Goal: Information Seeking & Learning: Learn about a topic

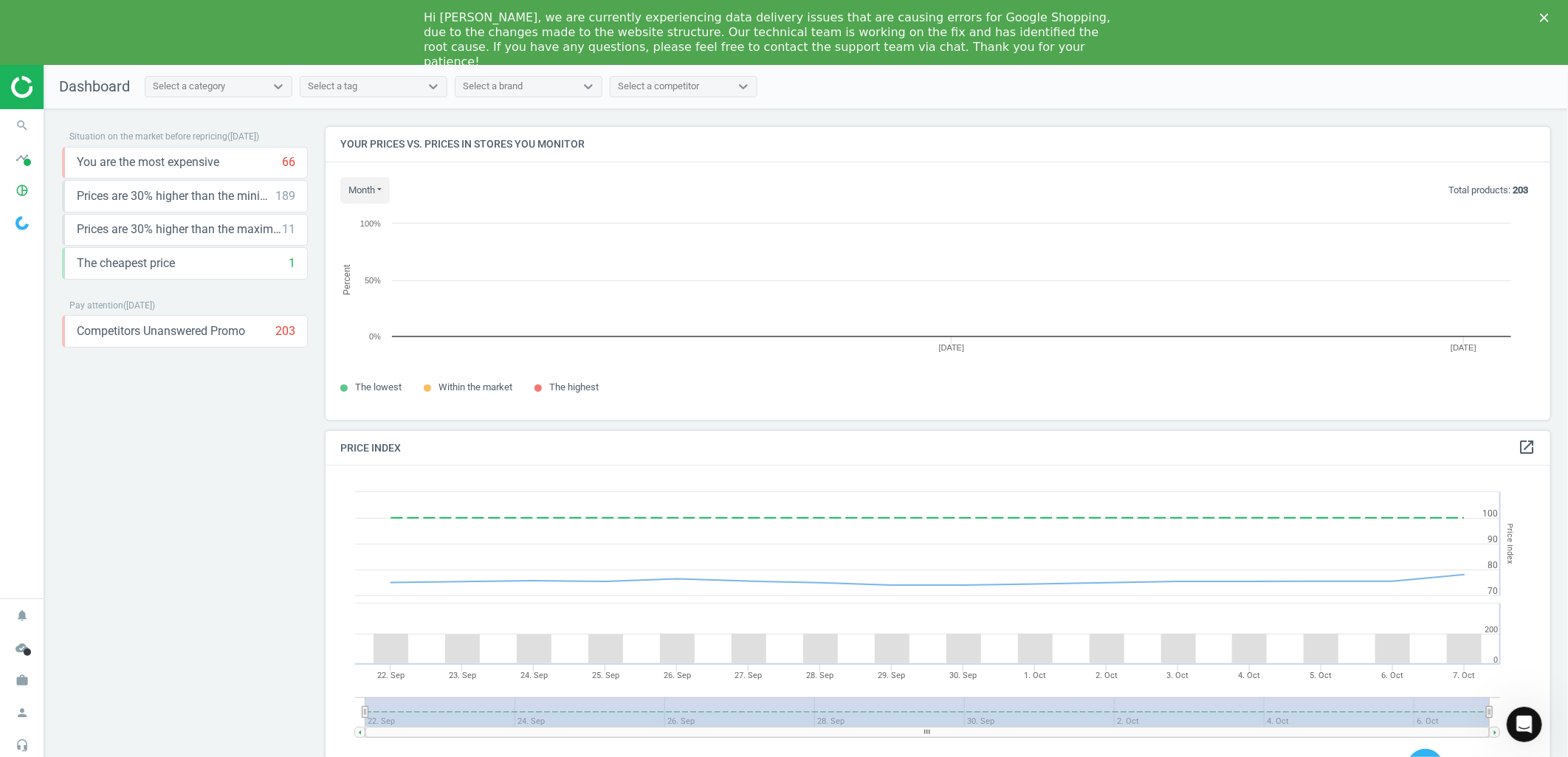
scroll to position [365, 1238]
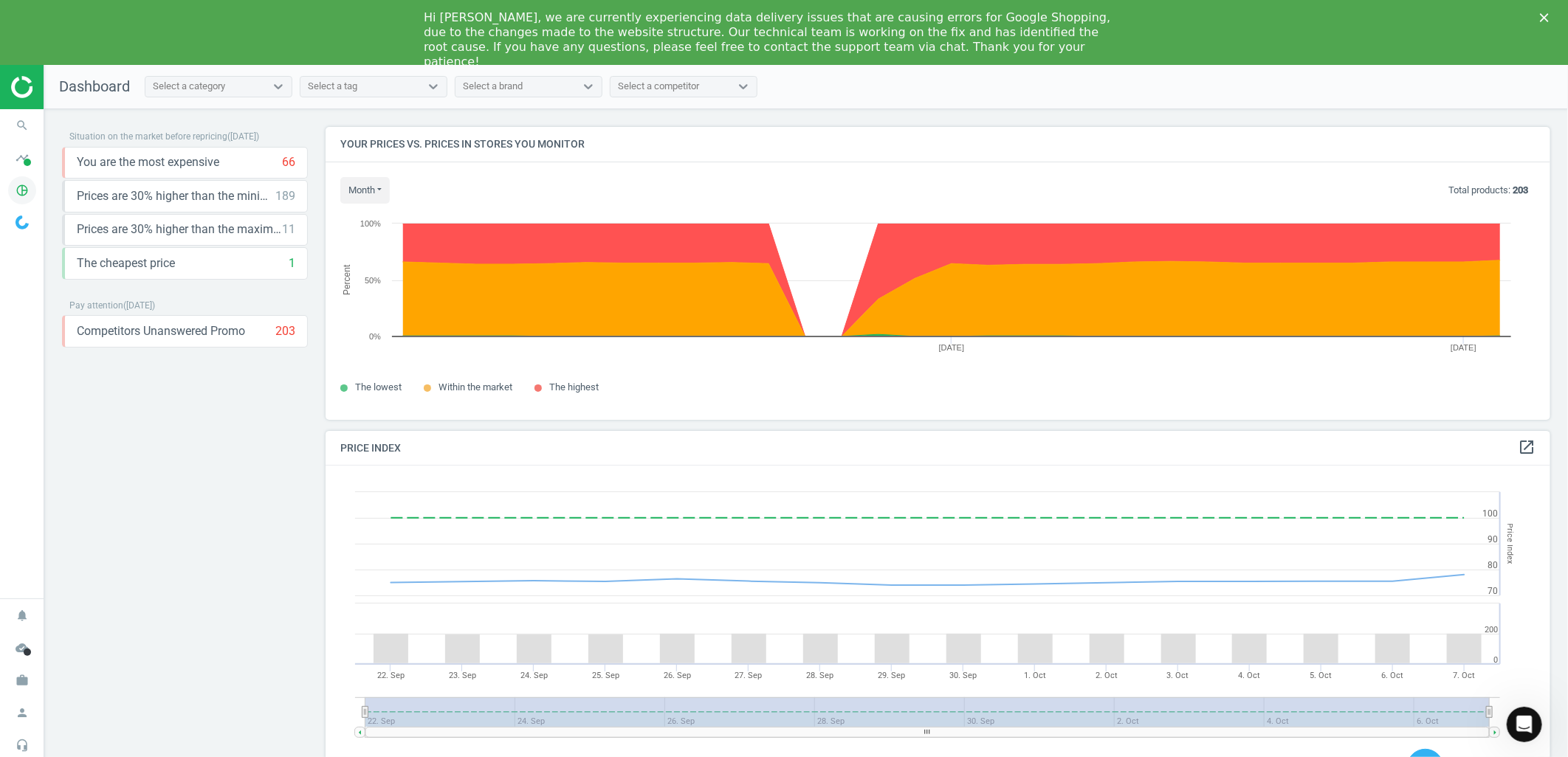
click at [10, 188] on icon "pie_chart_outlined" at bounding box center [21, 190] width 28 height 28
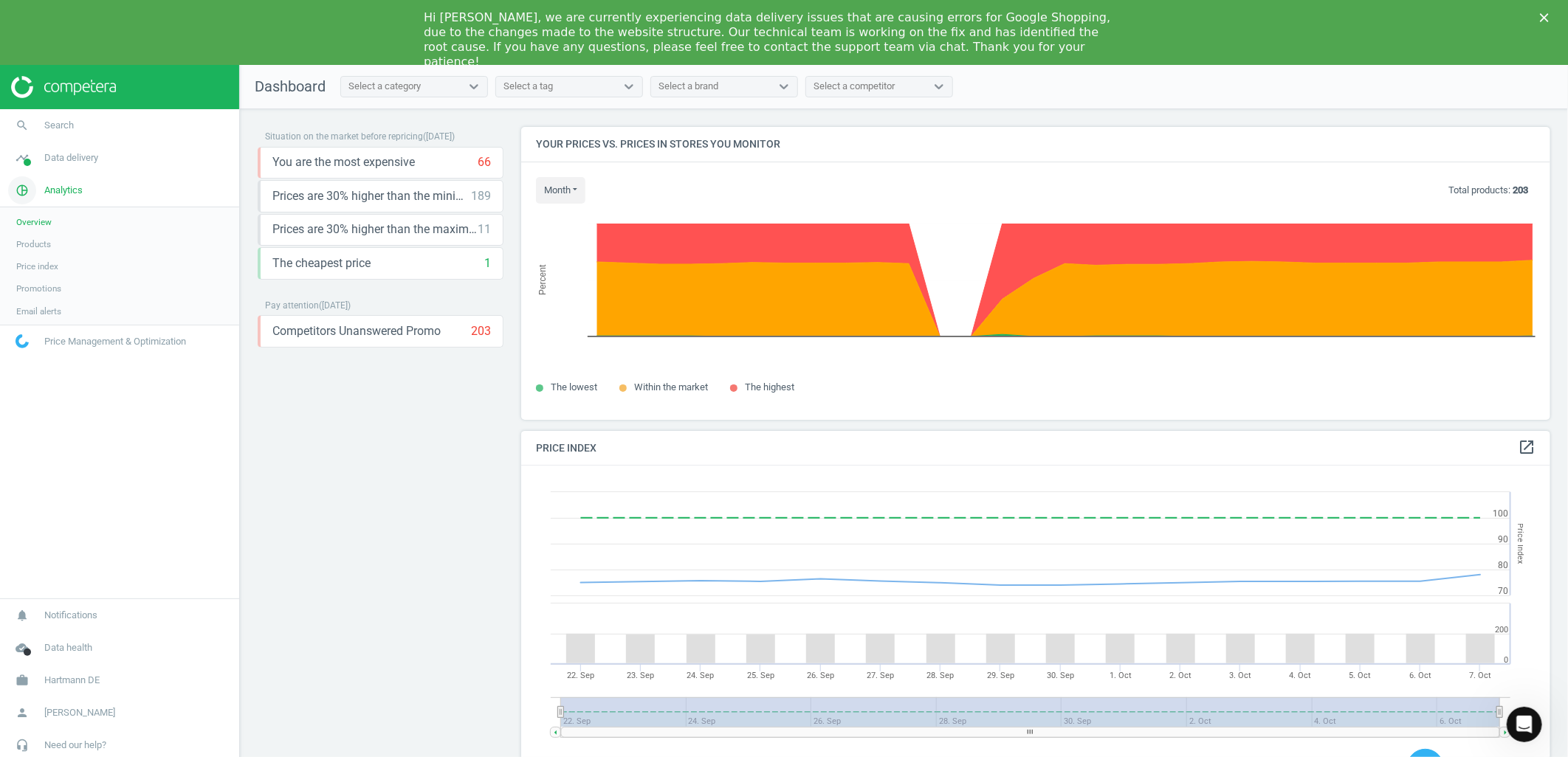
scroll to position [365, 1043]
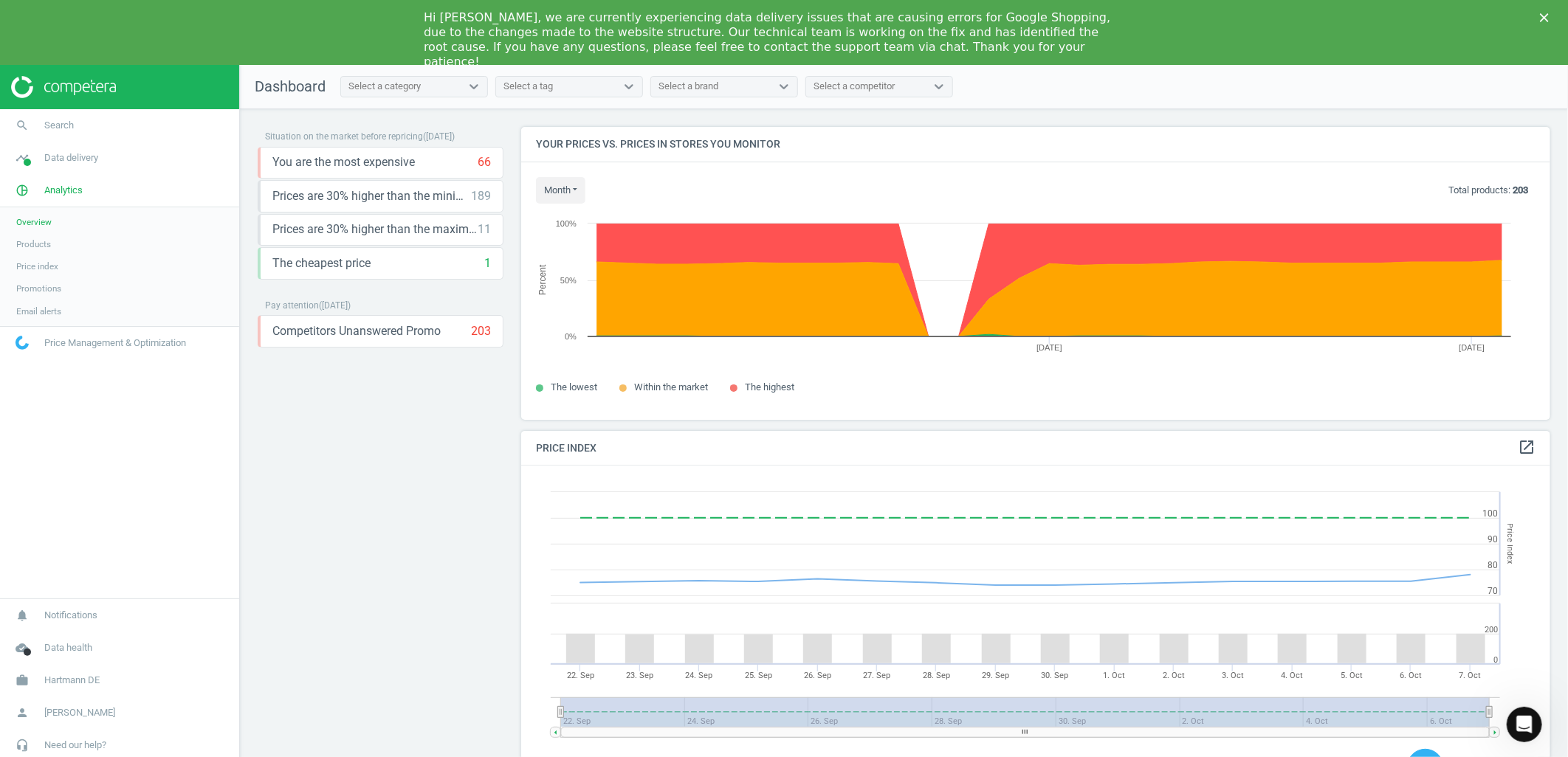
click at [39, 240] on span "Products" at bounding box center [33, 245] width 35 height 12
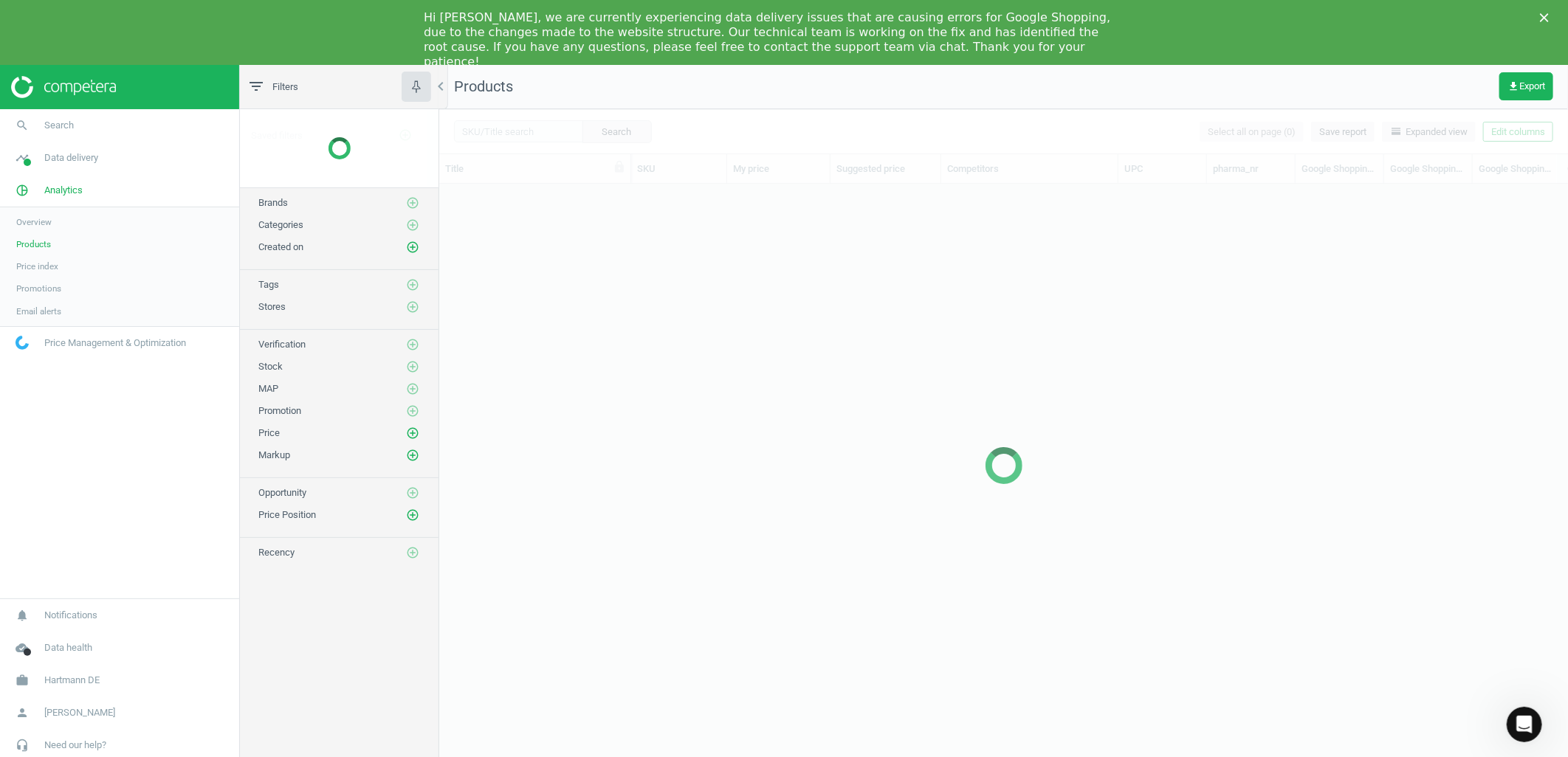
scroll to position [585, 1116]
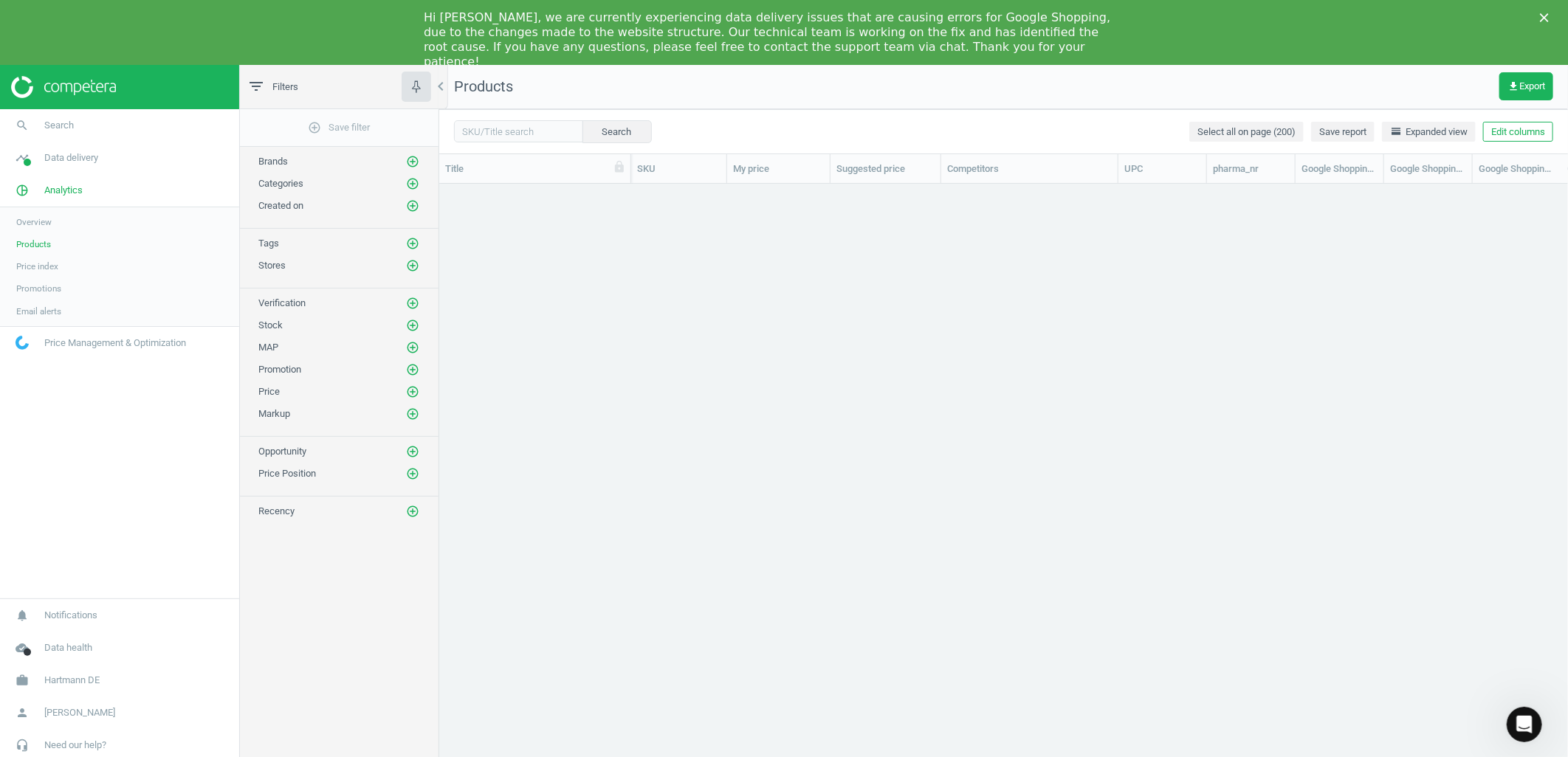
click at [266, 163] on span "Brands" at bounding box center [273, 161] width 30 height 11
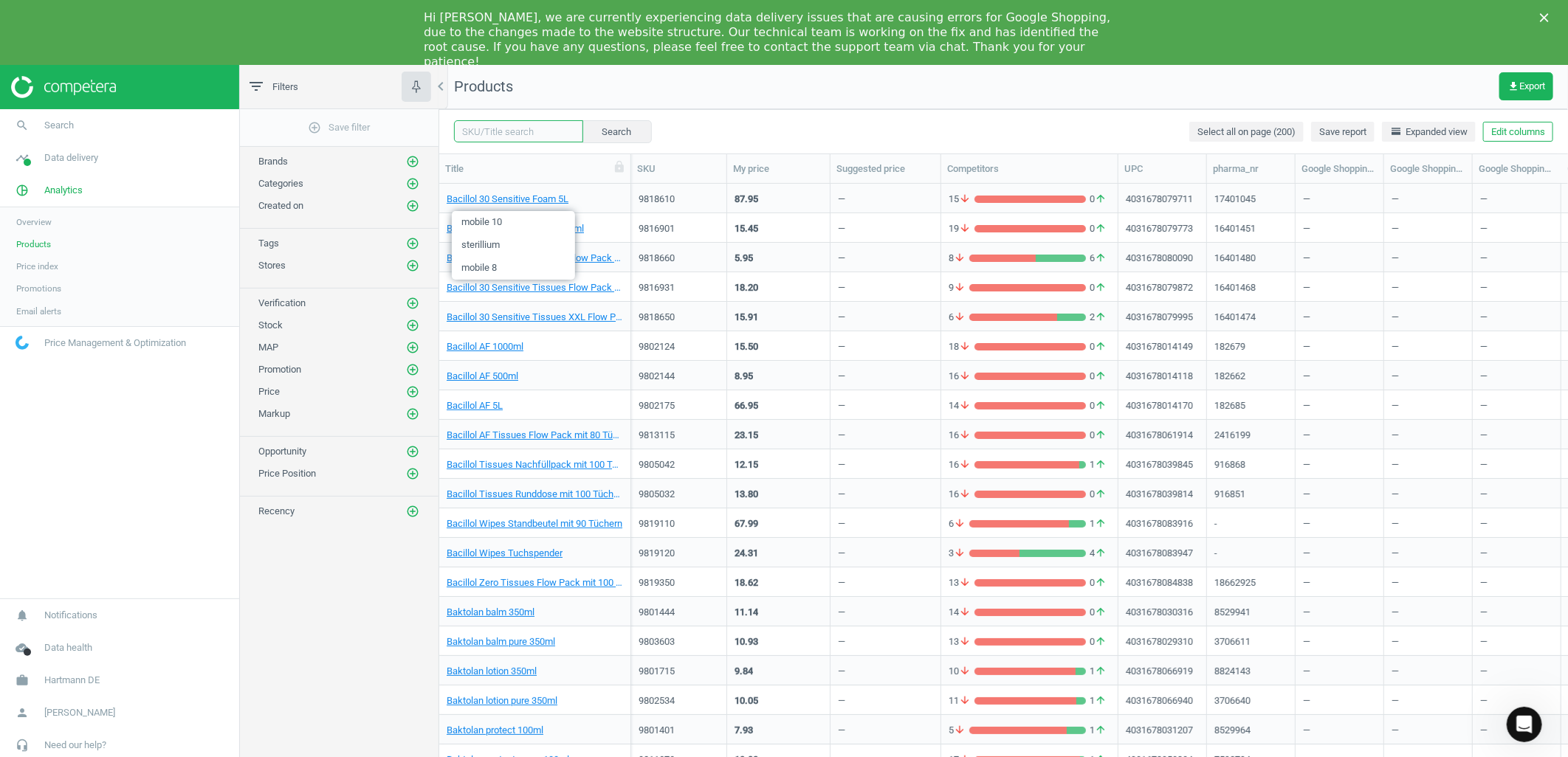
click at [526, 132] on input "text" at bounding box center [518, 132] width 129 height 22
type input "day"
click at [594, 131] on button "Search" at bounding box center [616, 132] width 69 height 22
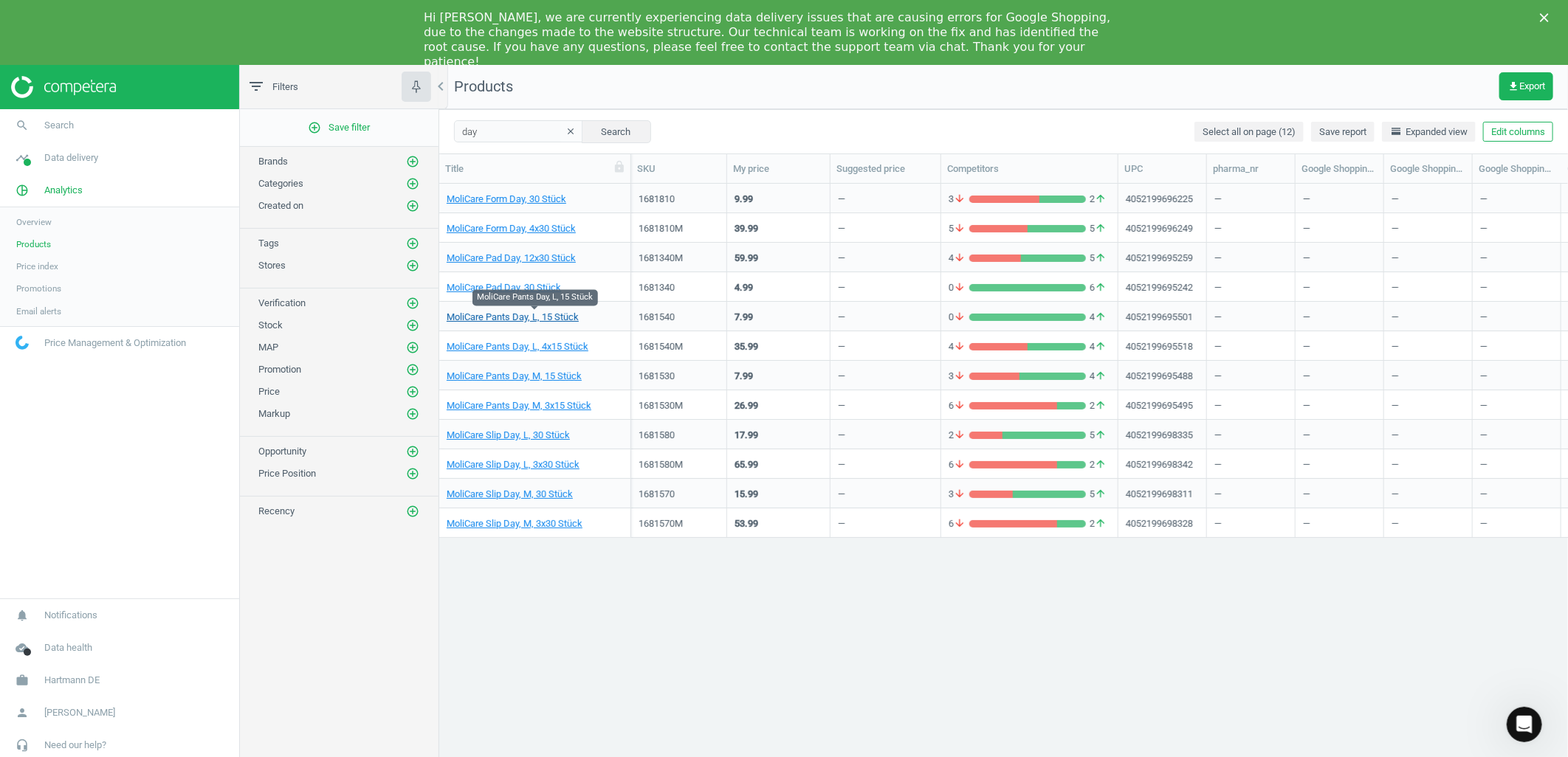
click at [490, 321] on link "MoliCare Pants Day, L, 15 Stück" at bounding box center [513, 317] width 132 height 14
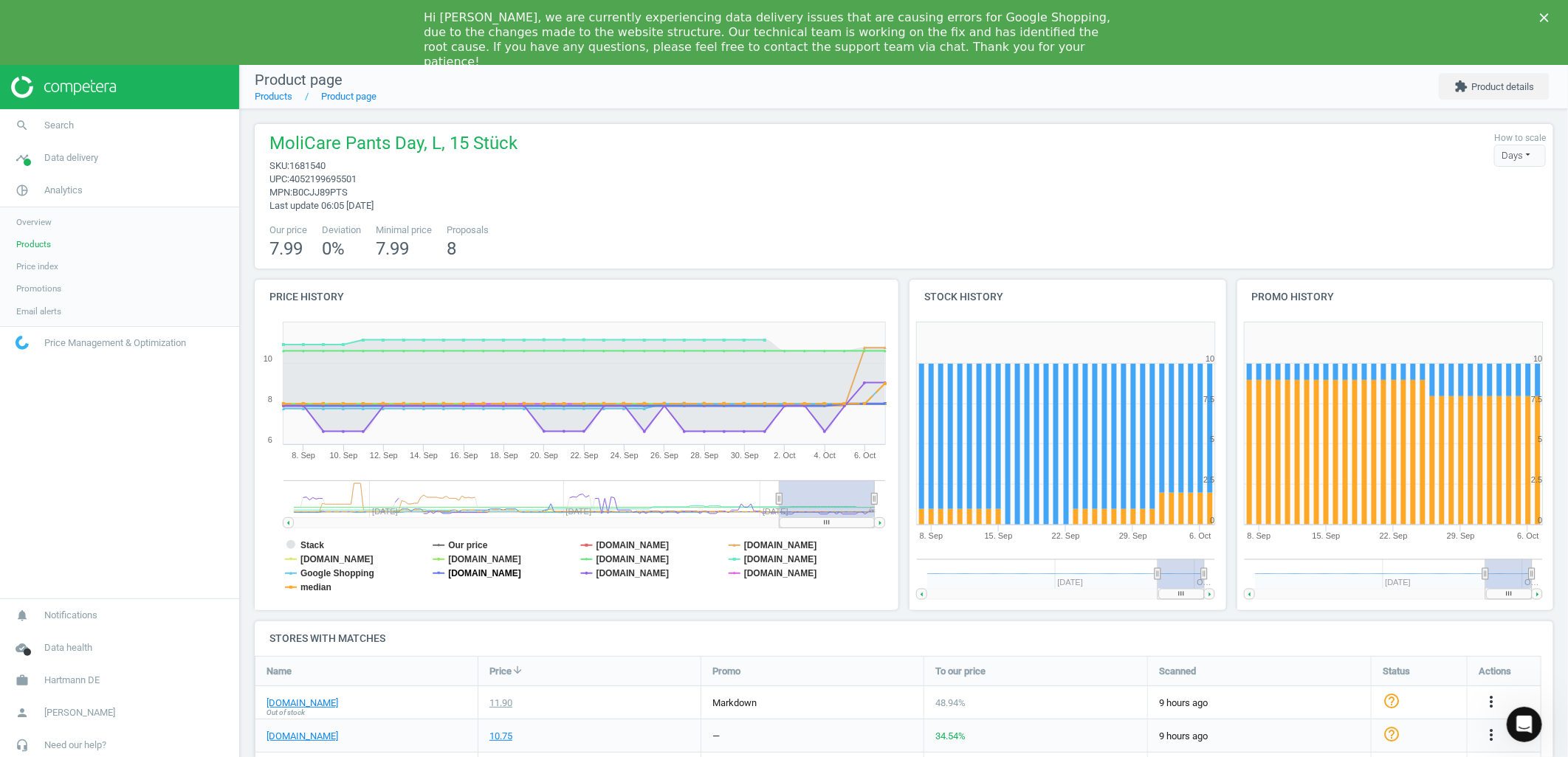
click at [478, 570] on tspan "[DOMAIN_NAME]" at bounding box center [484, 573] width 73 height 10
click at [629, 557] on tspan "[DOMAIN_NAME]" at bounding box center [633, 559] width 73 height 10
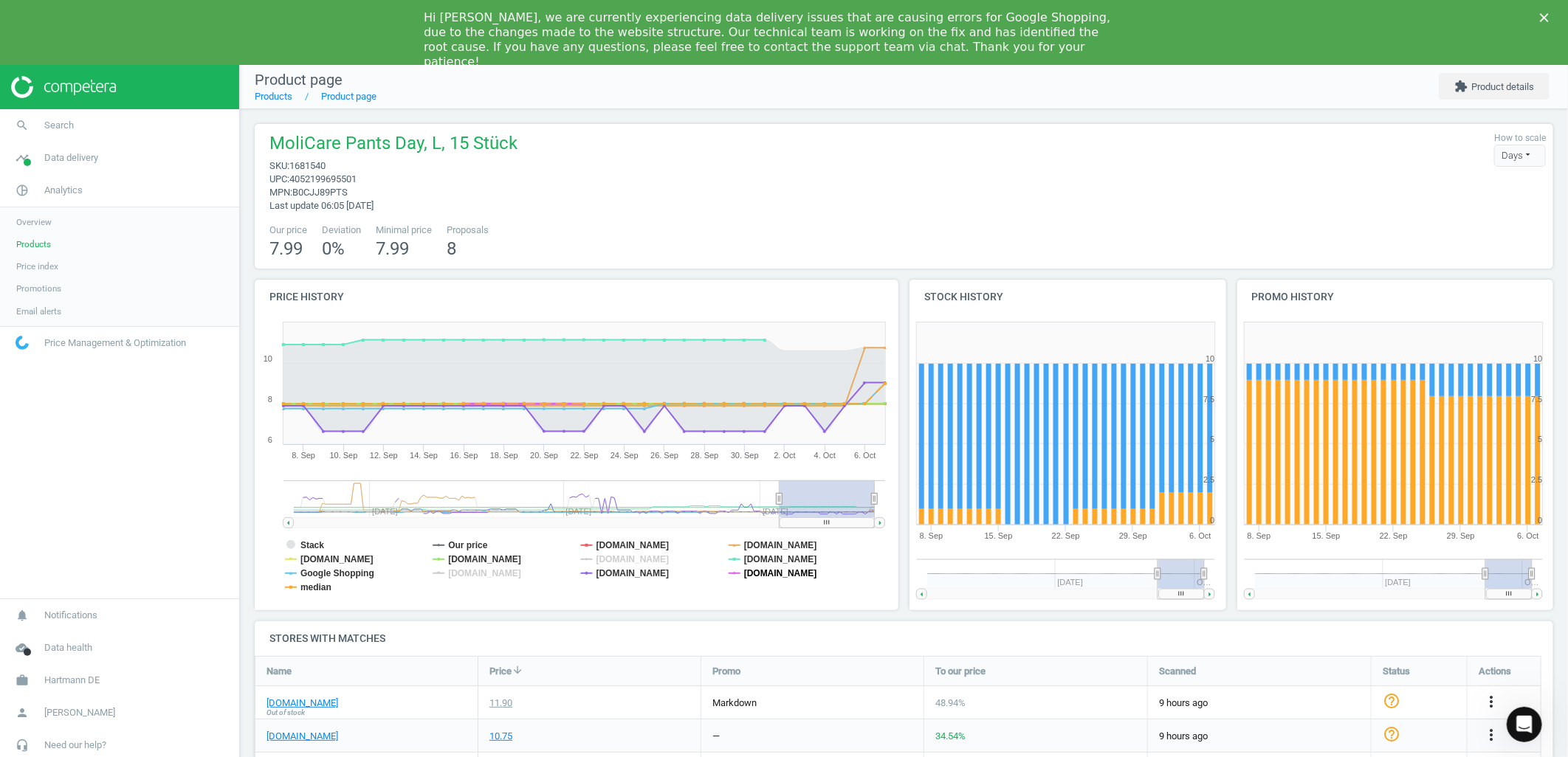
click at [779, 573] on tspan "[DOMAIN_NAME]" at bounding box center [780, 573] width 73 height 10
click at [328, 588] on tspan "median" at bounding box center [316, 588] width 31 height 10
click at [326, 571] on tspan "Google Shopping" at bounding box center [337, 573] width 74 height 10
click at [769, 556] on tspan "[DOMAIN_NAME]" at bounding box center [780, 559] width 73 height 10
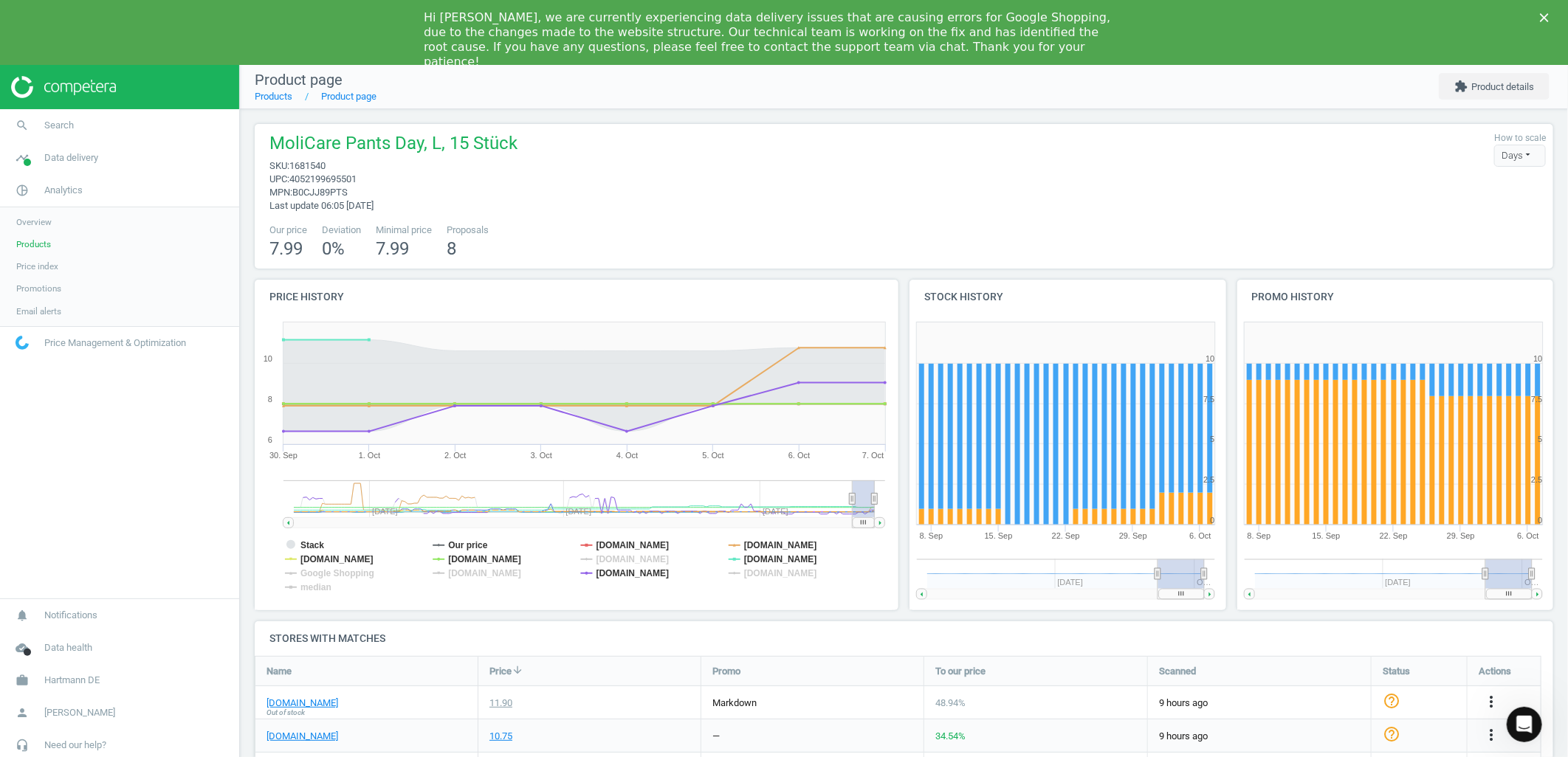
drag, startPoint x: 778, startPoint y: 497, endPoint x: 872, endPoint y: 500, distance: 94.0
click at [872, 500] on g at bounding box center [584, 504] width 602 height 47
click at [556, 222] on div "MoliCare Pants Day, L, 15 Stück sku : 1681540 upc : 4052199695501 mpn : B0CJJ89…" at bounding box center [904, 196] width 1298 height 145
click at [656, 207] on div "MoliCare Pants Day, L, 15 Stück sku : 1681540 upc : 4052199695501 mpn : B0CJJ89…" at bounding box center [904, 172] width 1284 height 81
click at [335, 554] on tspan "[DOMAIN_NAME]" at bounding box center [336, 559] width 73 height 10
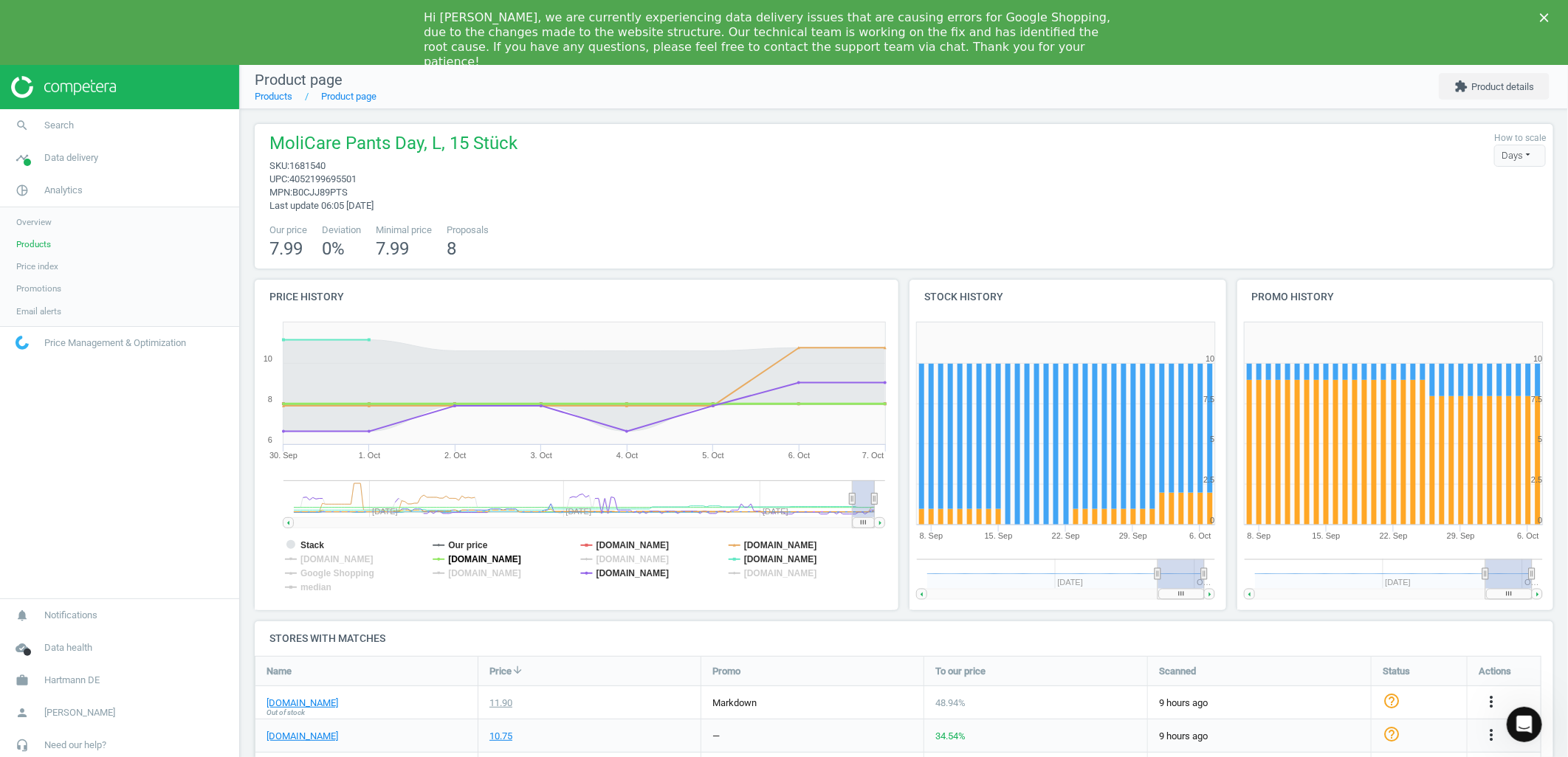
click at [521, 559] on tspan "[DOMAIN_NAME]" at bounding box center [484, 559] width 73 height 10
click at [792, 540] on tspan "[DOMAIN_NAME]" at bounding box center [780, 545] width 73 height 10
click at [613, 577] on tspan "[DOMAIN_NAME]" at bounding box center [633, 573] width 73 height 10
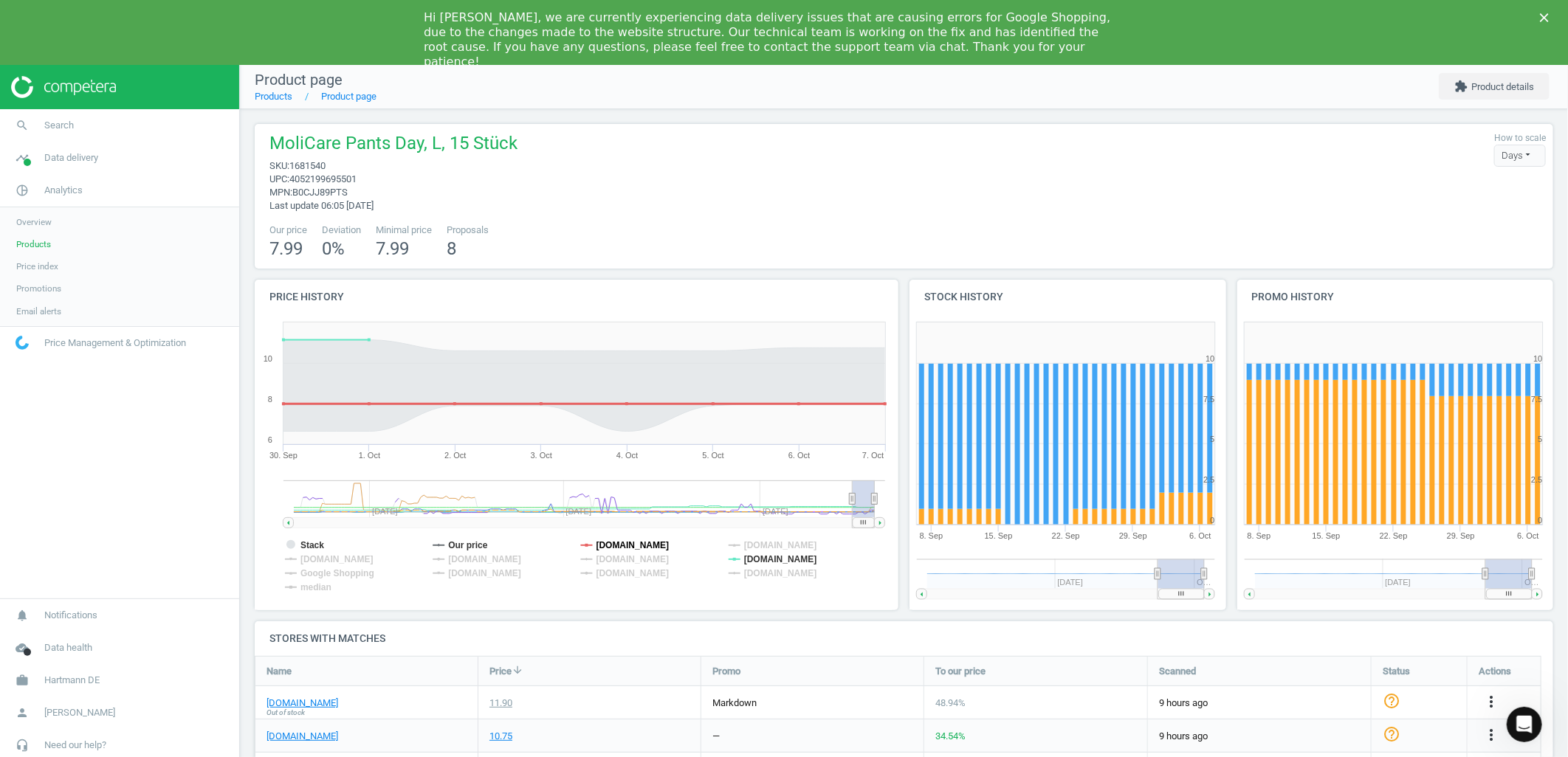
click at [621, 540] on tspan "[DOMAIN_NAME]" at bounding box center [633, 545] width 73 height 10
click at [312, 540] on tspan "Stack" at bounding box center [312, 545] width 24 height 10
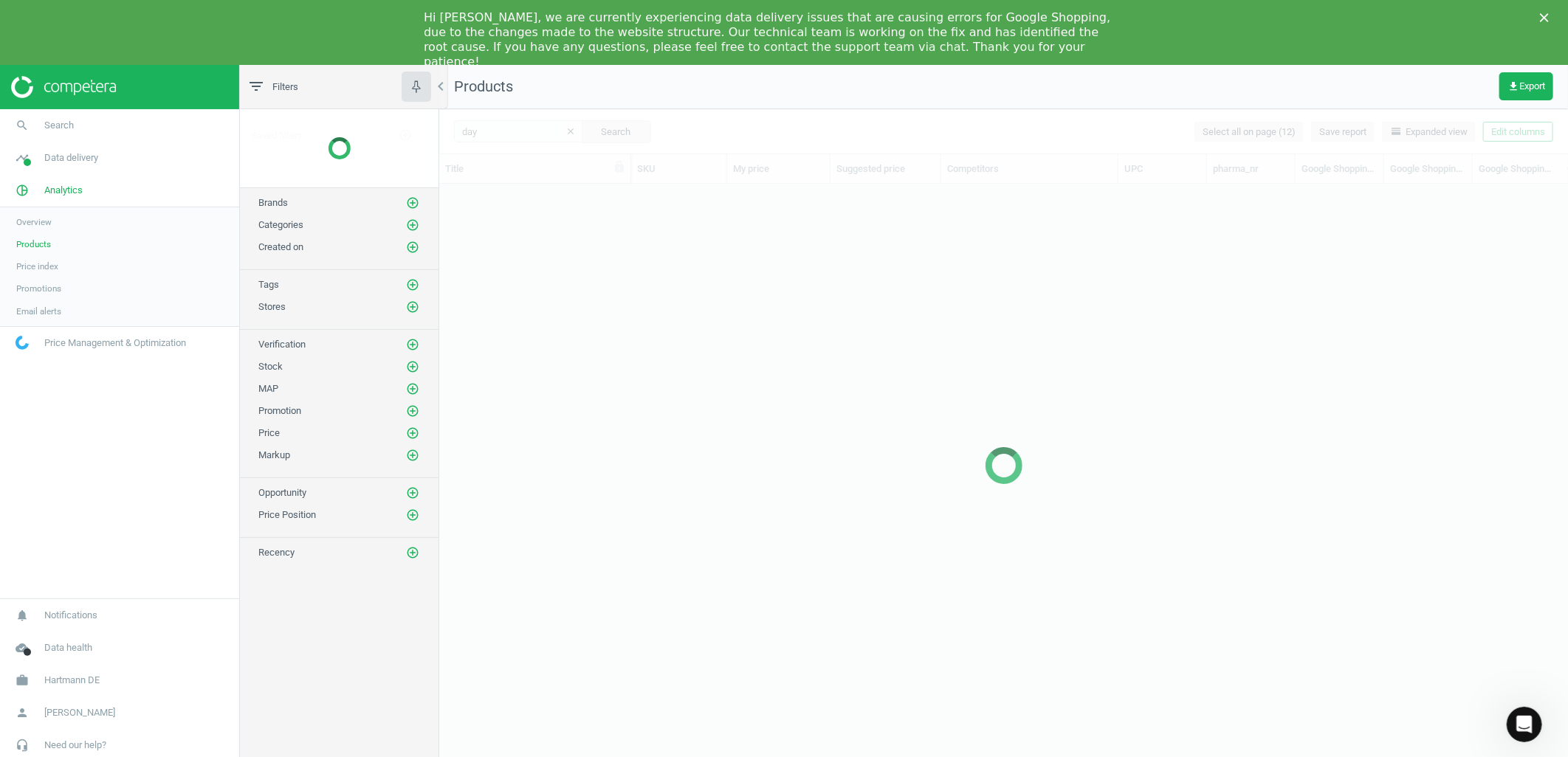
scroll to position [585, 1116]
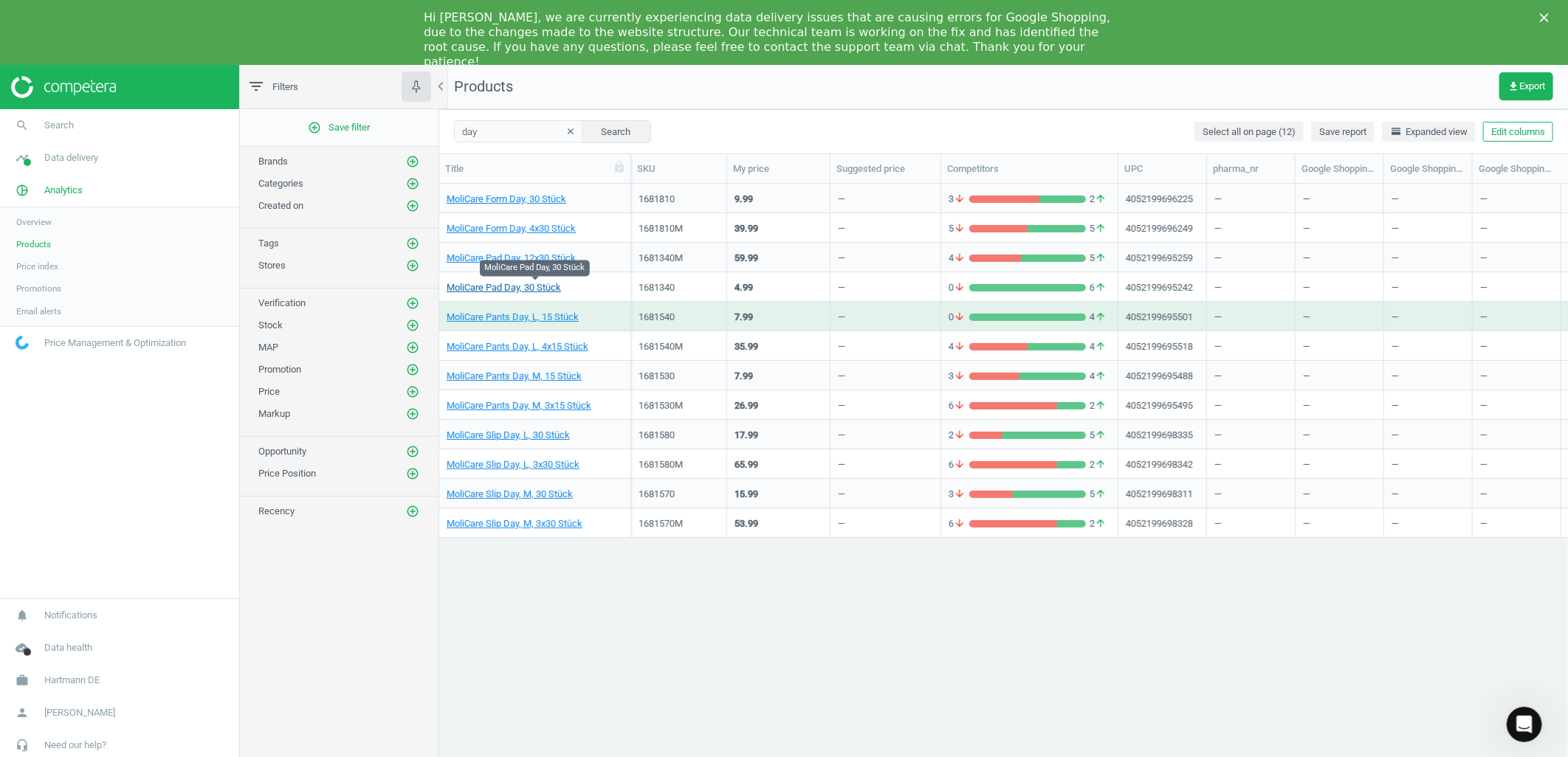
click at [492, 287] on link "MoliCare Pad Day, 30 Stück" at bounding box center [504, 288] width 115 height 14
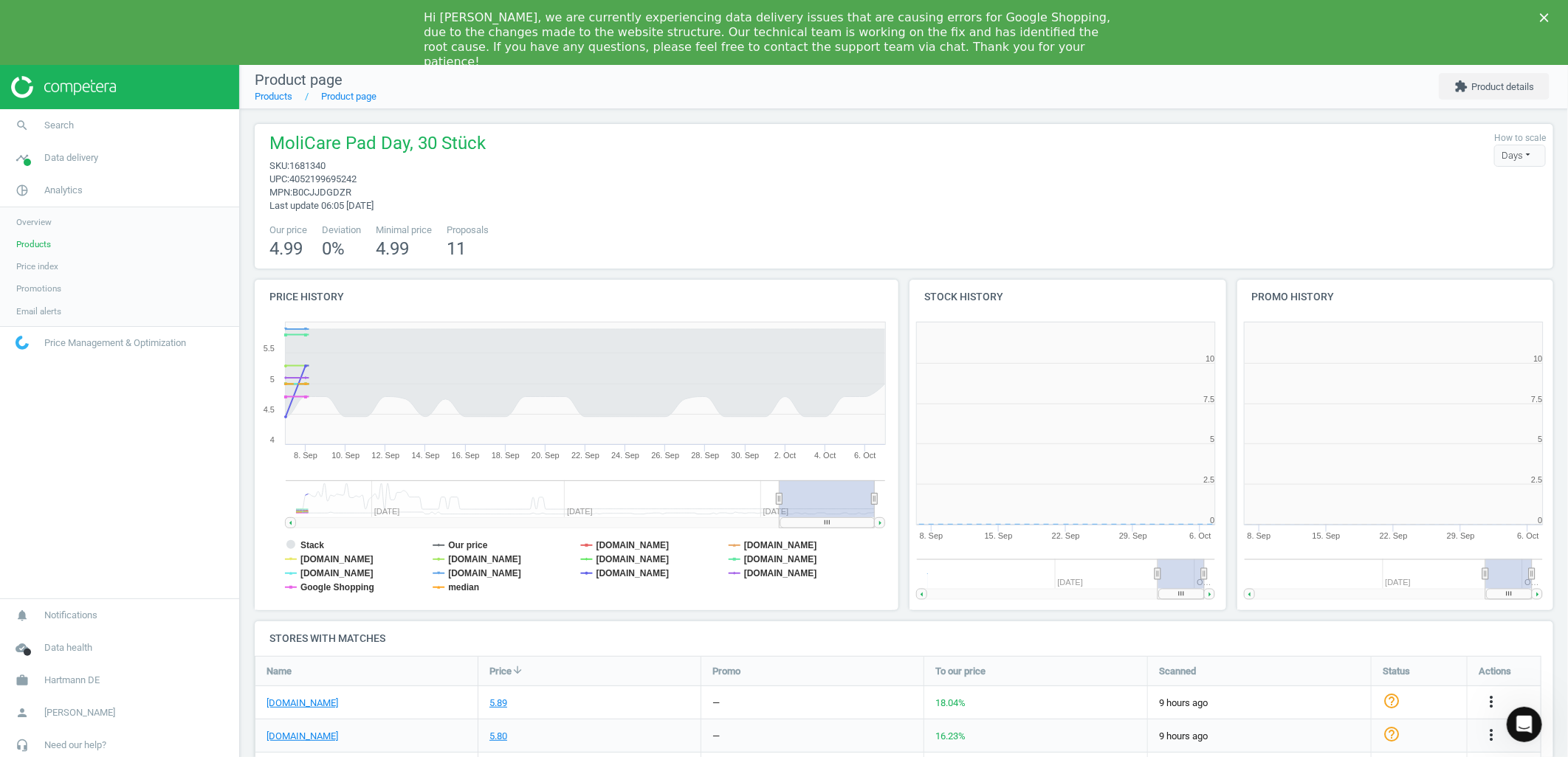
scroll to position [8, 8]
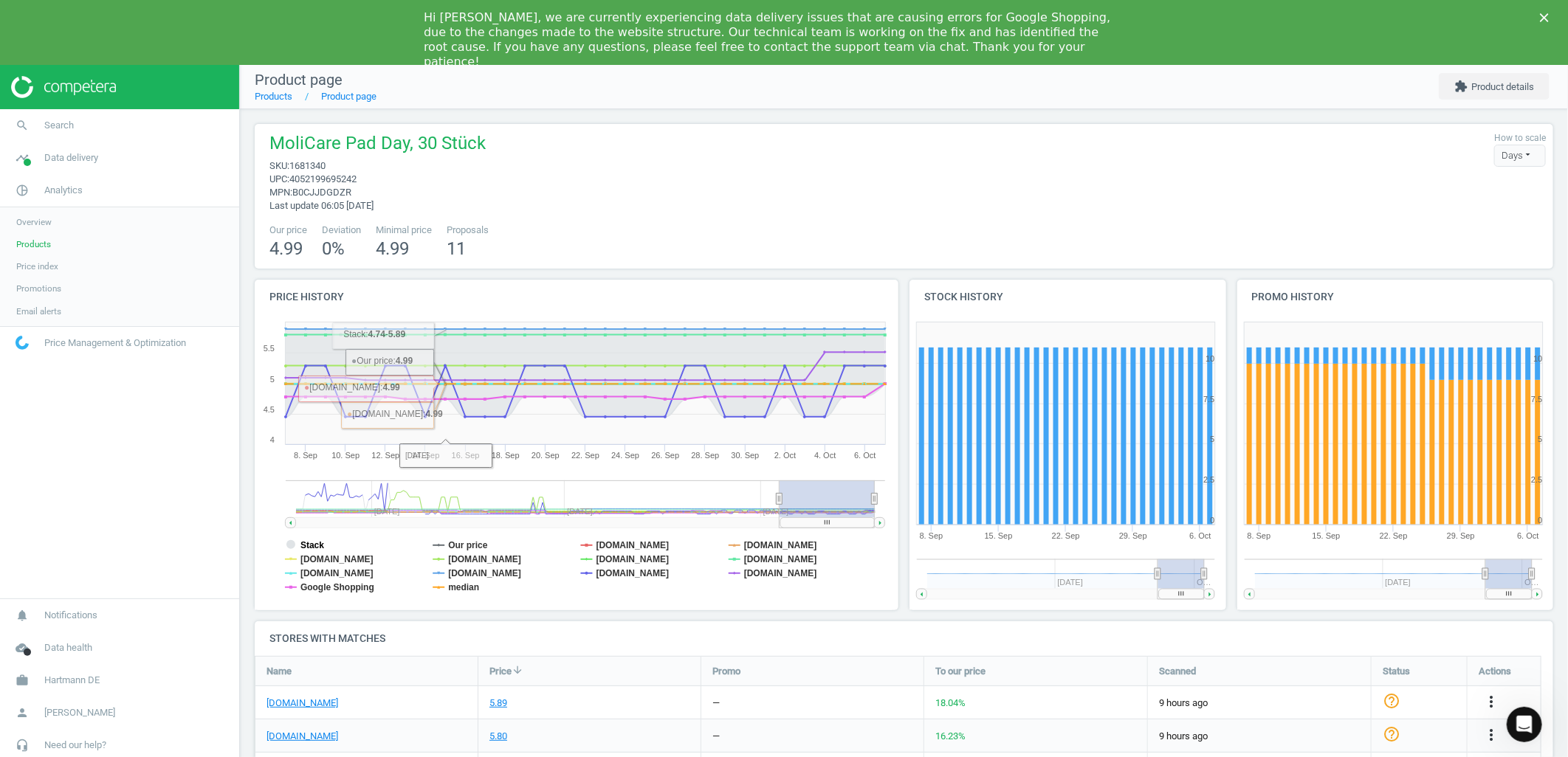
click at [304, 540] on tspan "Stack" at bounding box center [312, 545] width 24 height 10
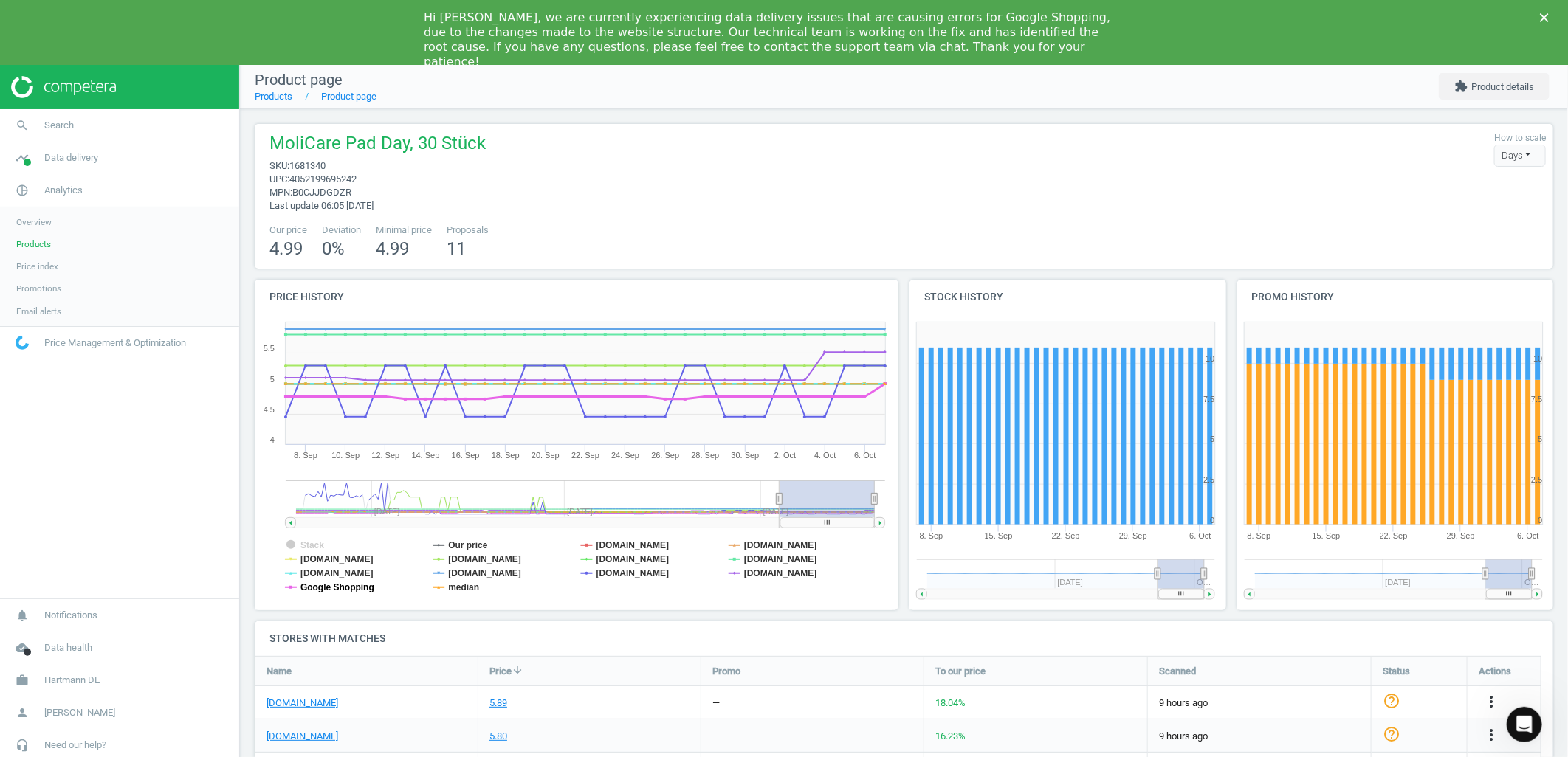
click at [326, 583] on tspan "Google Shopping" at bounding box center [337, 588] width 74 height 10
click at [470, 583] on tspan "median" at bounding box center [464, 588] width 31 height 10
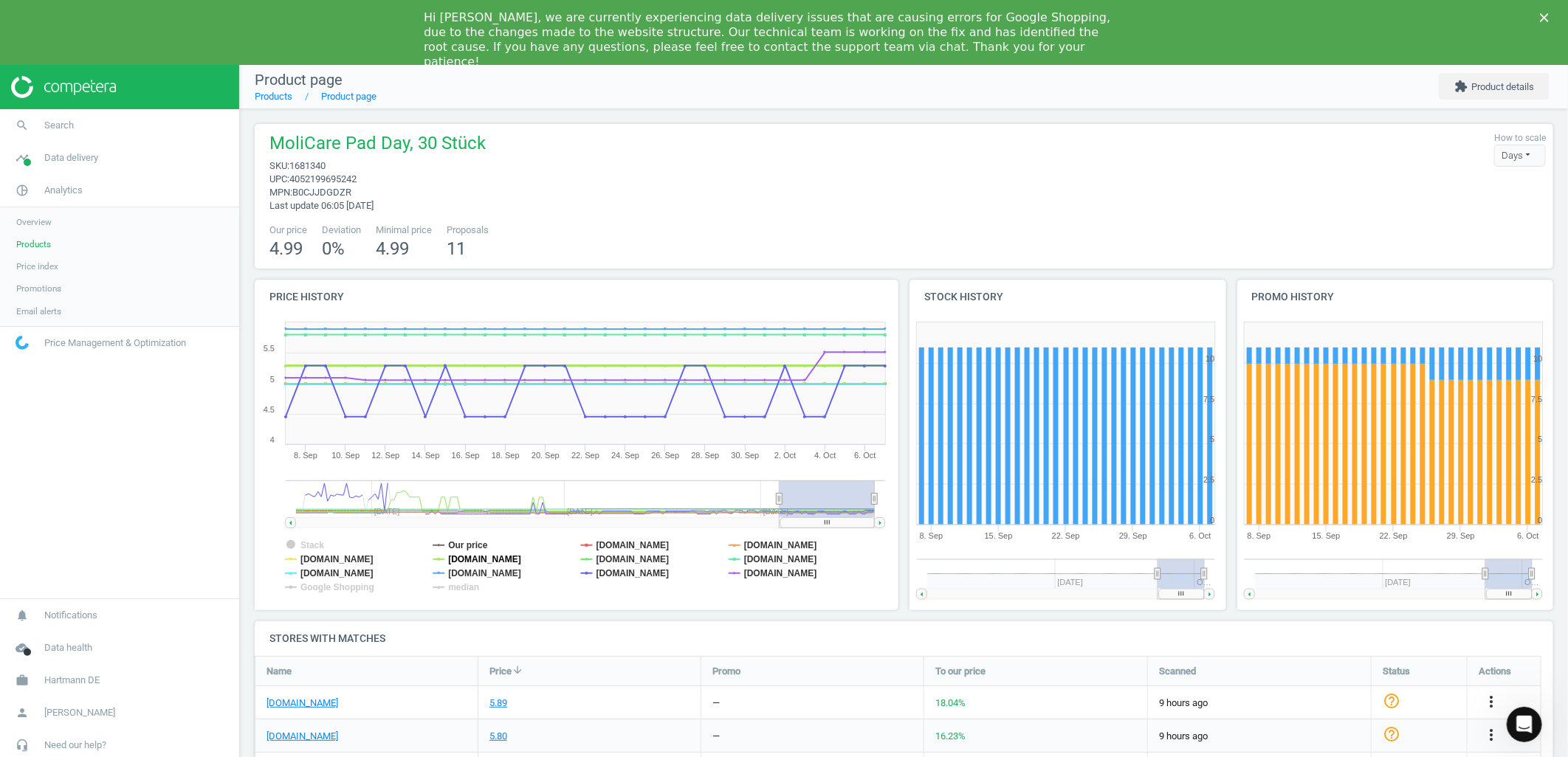
click at [521, 558] on tspan "[DOMAIN_NAME]" at bounding box center [484, 559] width 73 height 10
click at [486, 556] on tspan "[DOMAIN_NAME]" at bounding box center [484, 559] width 73 height 10
click at [478, 572] on tspan "[DOMAIN_NAME]" at bounding box center [484, 573] width 73 height 10
drag, startPoint x: 473, startPoint y: 548, endPoint x: 537, endPoint y: 550, distance: 64.0
click at [473, 547] on tspan "Our price" at bounding box center [468, 545] width 40 height 10
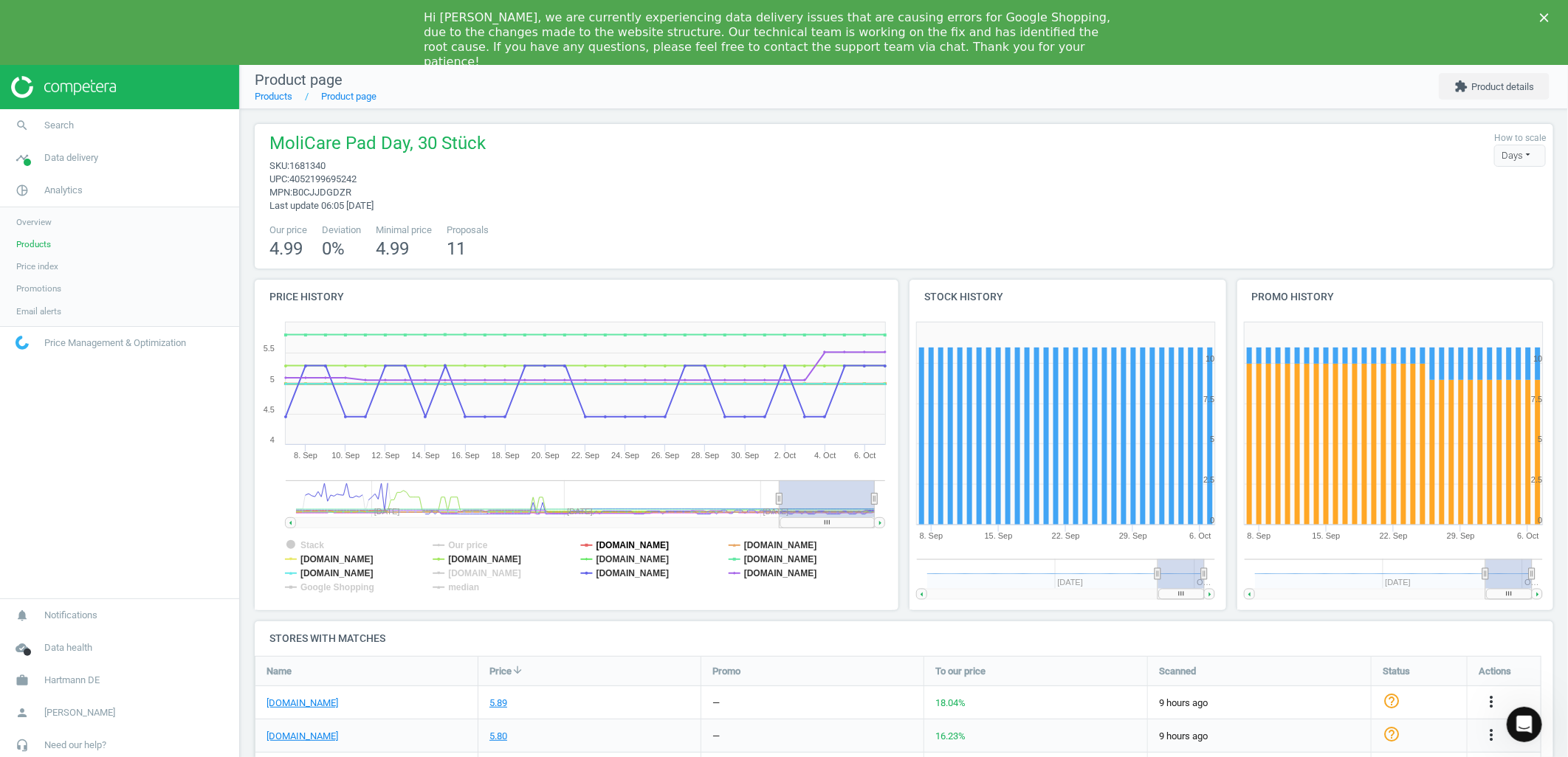
click at [651, 544] on tspan "[DOMAIN_NAME]" at bounding box center [633, 545] width 73 height 10
click at [645, 558] on tspan "[DOMAIN_NAME]" at bounding box center [633, 559] width 73 height 10
click at [769, 572] on tspan "[DOMAIN_NAME]" at bounding box center [780, 573] width 73 height 10
click at [766, 557] on tspan "[DOMAIN_NAME]" at bounding box center [780, 559] width 73 height 10
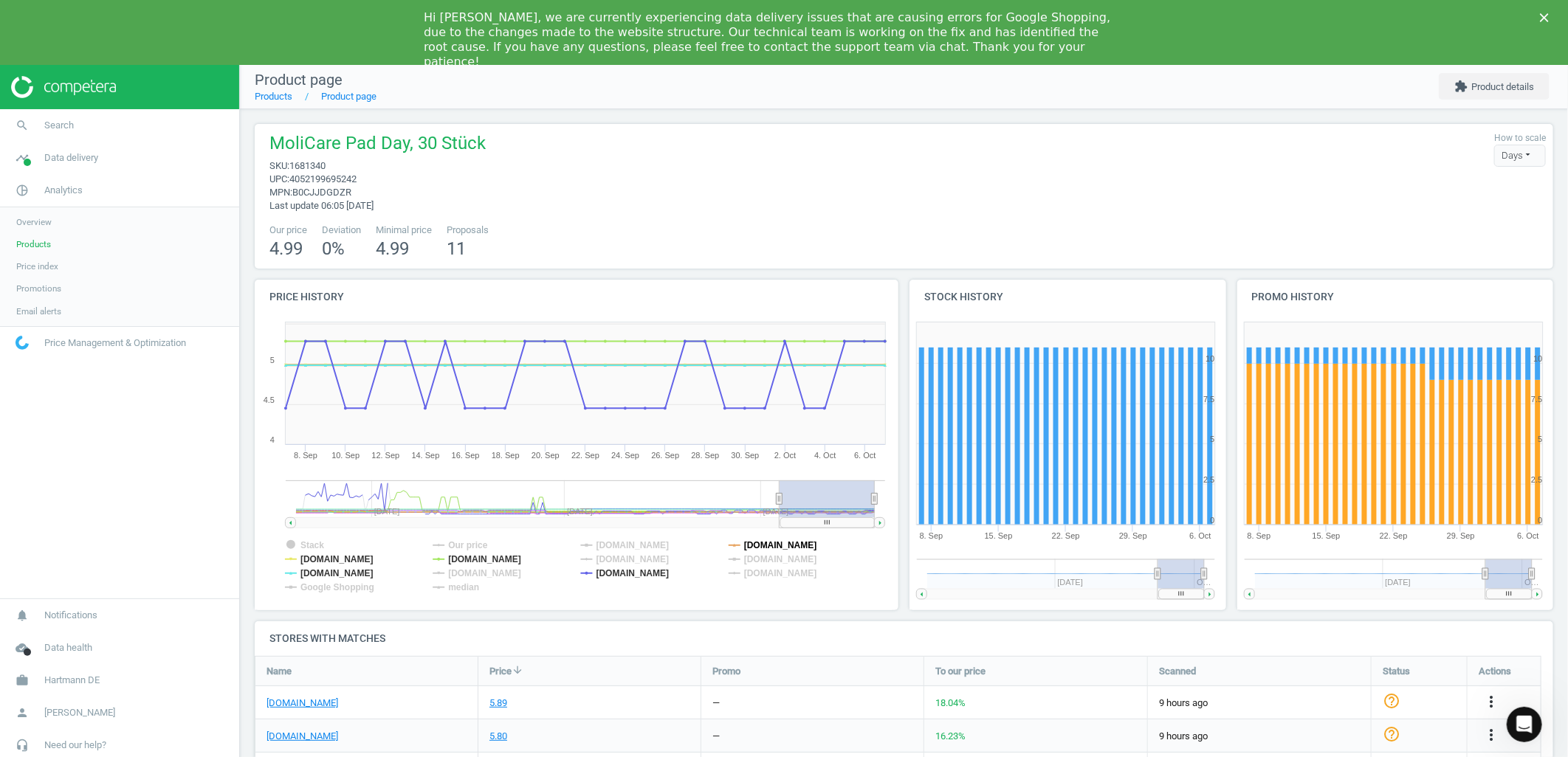
click at [763, 541] on tspan "[DOMAIN_NAME]" at bounding box center [780, 545] width 73 height 10
drag, startPoint x: 325, startPoint y: 573, endPoint x: 329, endPoint y: 547, distance: 26.3
click at [325, 573] on tspan "[DOMAIN_NAME]" at bounding box center [336, 573] width 73 height 10
click at [330, 556] on tspan "[DOMAIN_NAME]" at bounding box center [336, 559] width 73 height 10
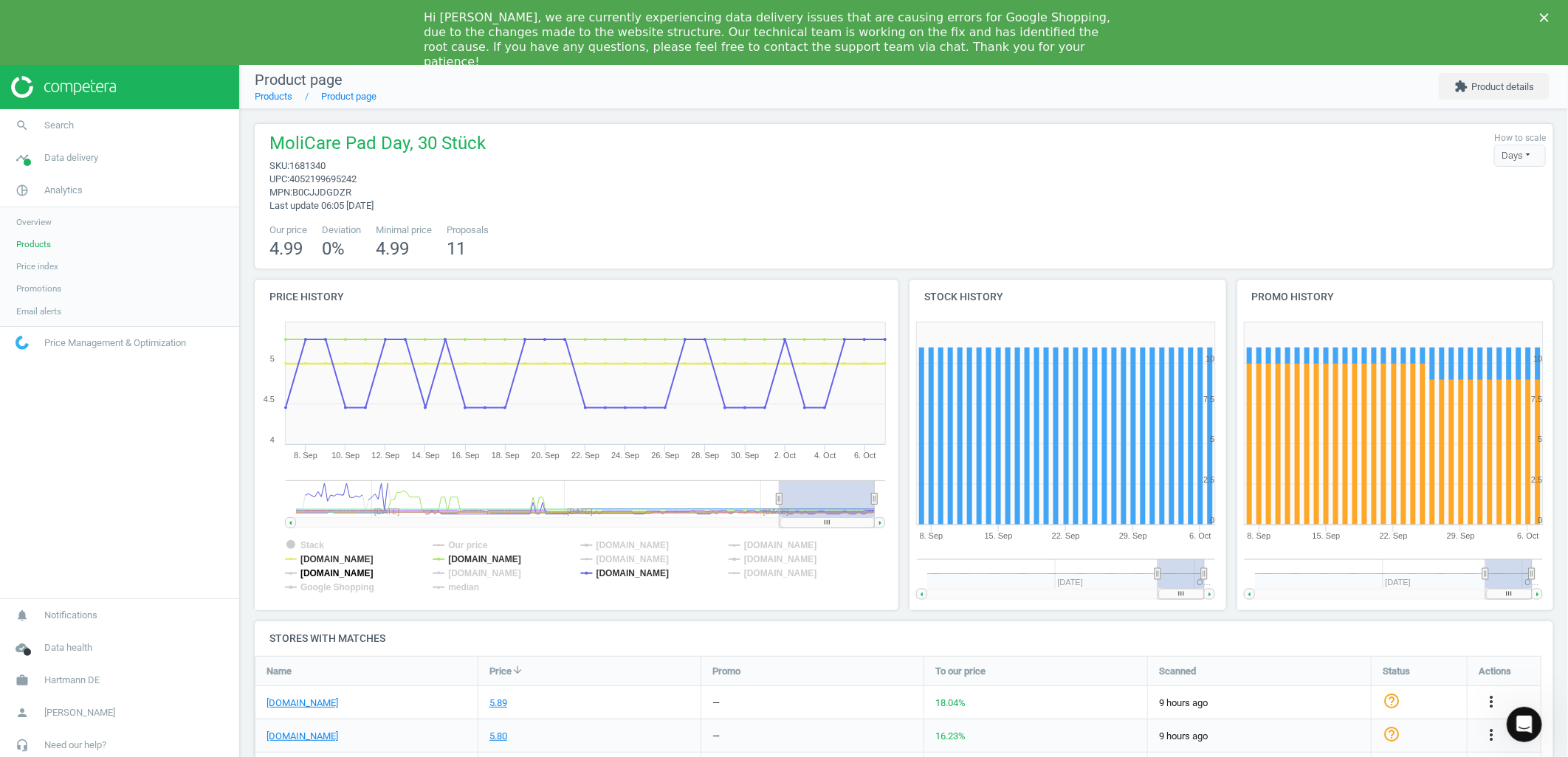
click at [324, 574] on tspan "[DOMAIN_NAME]" at bounding box center [336, 573] width 73 height 10
click at [669, 557] on tspan "[DOMAIN_NAME]" at bounding box center [633, 559] width 73 height 10
click at [1544, 18] on polygon "Close" at bounding box center [1544, 18] width 9 height 9
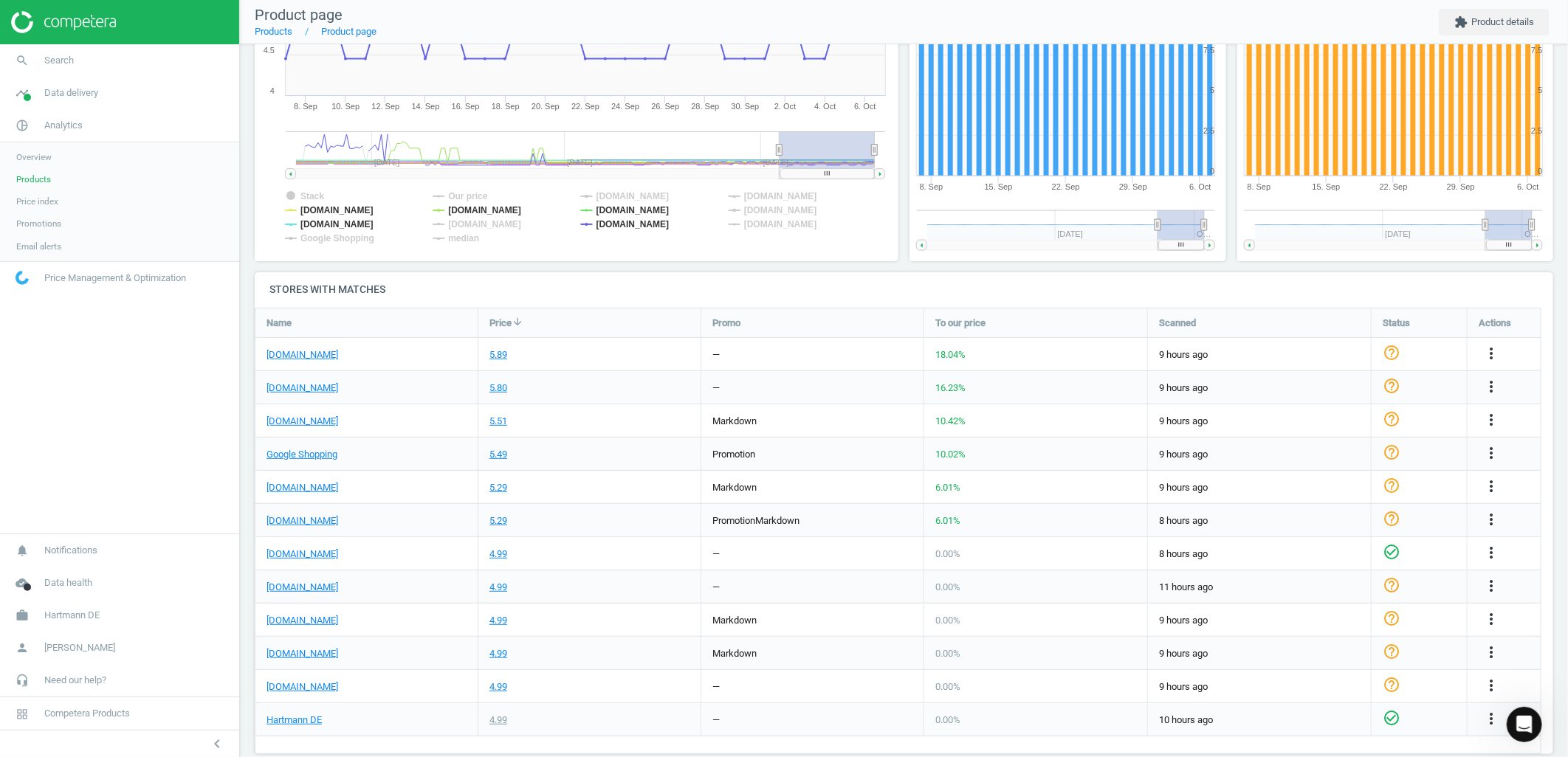
scroll to position [0, 0]
